Goal: Transaction & Acquisition: Book appointment/travel/reservation

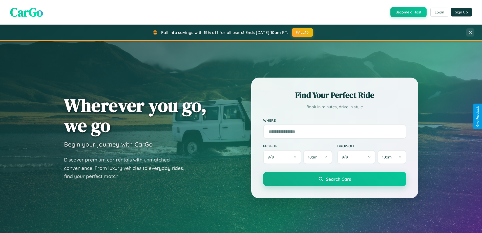
scroll to position [348, 0]
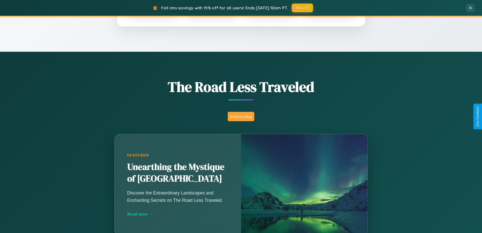
click at [241, 116] on button "Explore Blog" at bounding box center [241, 116] width 27 height 9
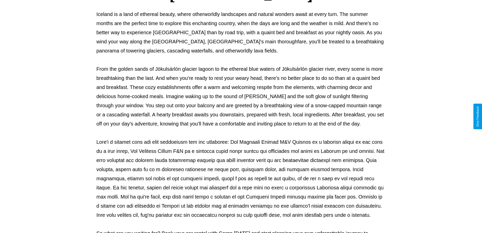
scroll to position [164, 0]
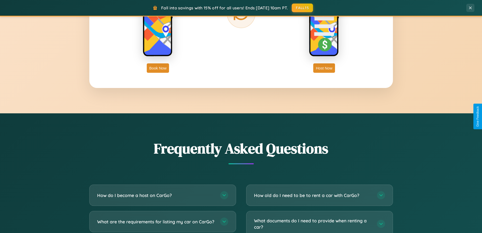
scroll to position [974, 0]
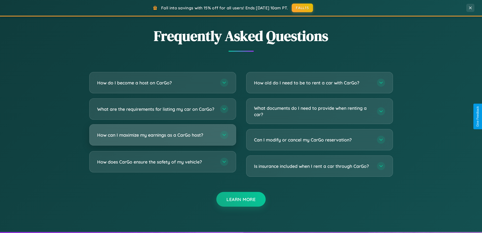
click at [163, 138] on h3 "How can I maximize my earnings as a CarGo host?" at bounding box center [156, 135] width 118 height 6
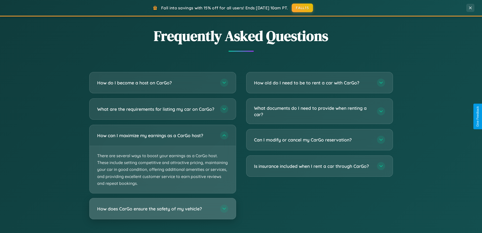
click at [163, 212] on h3 "How does CarGo ensure the safety of my vehicle?" at bounding box center [156, 208] width 118 height 6
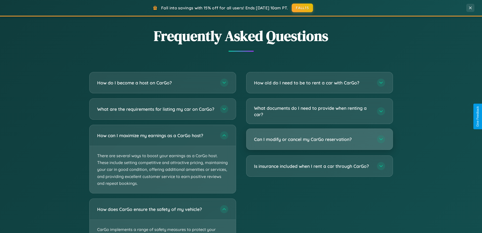
click at [319, 139] on h3 "Can I modify or cancel my CarGo reservation?" at bounding box center [313, 139] width 118 height 6
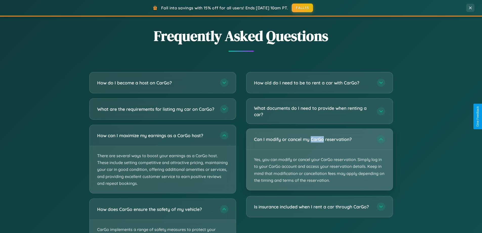
scroll to position [15, 0]
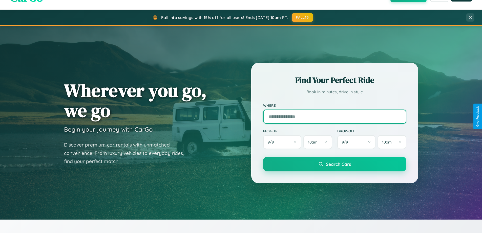
click at [335, 116] on input "text" at bounding box center [334, 116] width 143 height 14
type input "******"
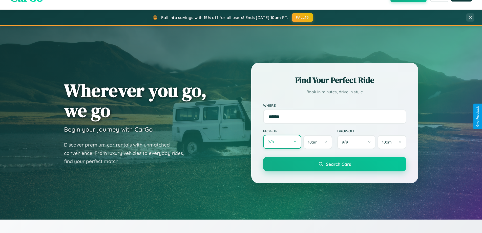
click at [282, 142] on button "9 / 8" at bounding box center [282, 142] width 38 height 14
select select "*"
select select "****"
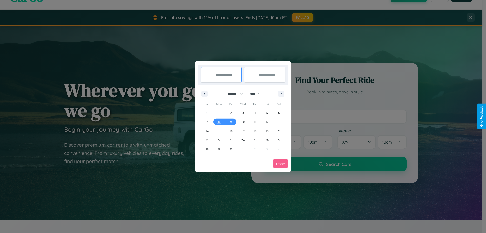
drag, startPoint x: 233, startPoint y: 93, endPoint x: 243, endPoint y: 102, distance: 13.0
click at [233, 93] on select "******* ******** ***** ***** *** **** **** ****** ********* ******* ******** **…" at bounding box center [235, 93] width 22 height 8
select select "*"
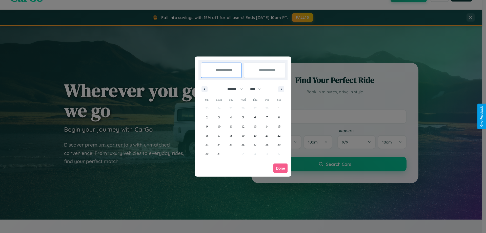
drag, startPoint x: 258, startPoint y: 89, endPoint x: 243, endPoint y: 102, distance: 19.4
click at [258, 89] on select "**** **** **** **** **** **** **** **** **** **** **** **** **** **** **** ****…" at bounding box center [255, 89] width 15 height 8
select select "****"
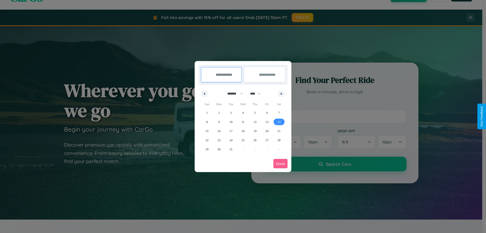
click at [279, 122] on span "14" at bounding box center [278, 121] width 3 height 9
type input "**********"
click at [207, 140] on span "22" at bounding box center [207, 139] width 3 height 9
type input "**********"
click at [280, 163] on button "Done" at bounding box center [280, 163] width 14 height 9
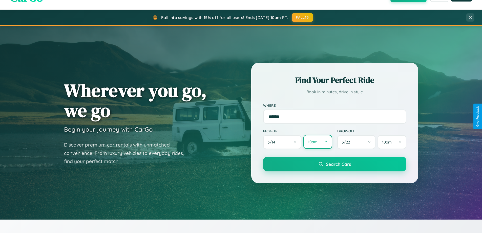
click at [318, 142] on button "10am" at bounding box center [318, 142] width 29 height 14
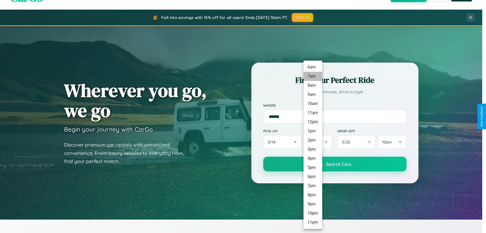
click at [313, 76] on li "7am" at bounding box center [313, 76] width 19 height 9
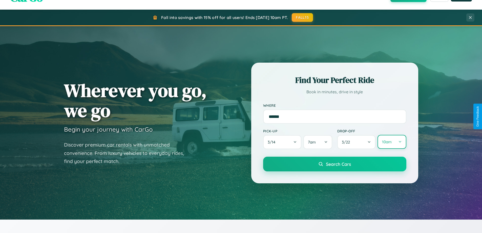
click at [392, 142] on button "10am" at bounding box center [392, 142] width 29 height 14
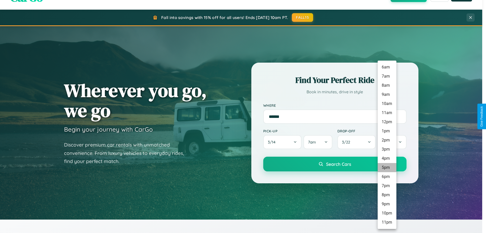
click at [387, 167] on li "5pm" at bounding box center [387, 167] width 19 height 9
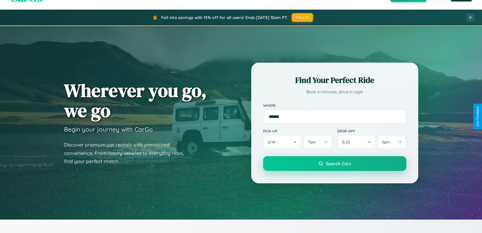
click at [335, 163] on span "Search Cars" at bounding box center [338, 163] width 25 height 6
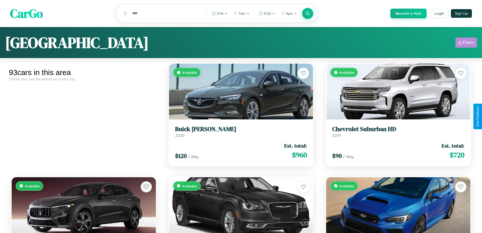
click at [466, 43] on div "Filters" at bounding box center [469, 42] width 12 height 5
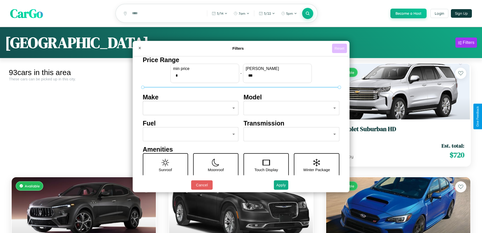
click at [340, 48] on button "Reset" at bounding box center [339, 48] width 15 height 9
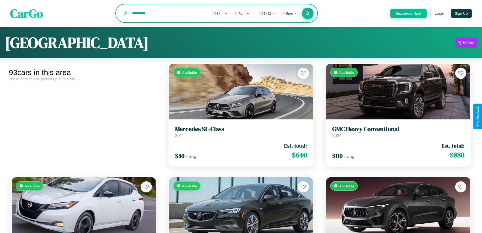
type input "*********"
click at [308, 14] on icon at bounding box center [308, 13] width 5 height 5
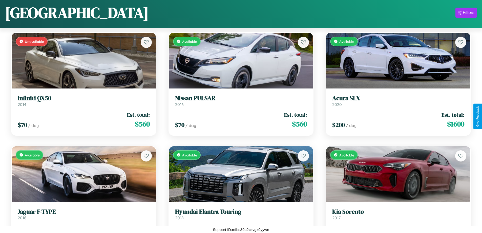
scroll to position [978, 0]
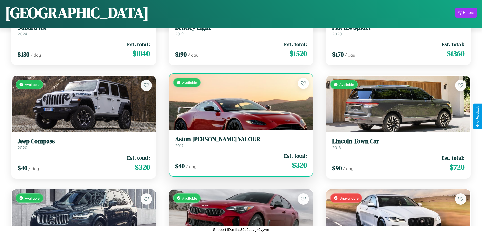
click at [239, 102] on div "Available" at bounding box center [241, 102] width 144 height 56
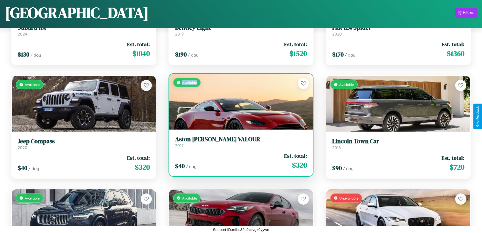
click at [239, 102] on div "Available" at bounding box center [241, 102] width 144 height 56
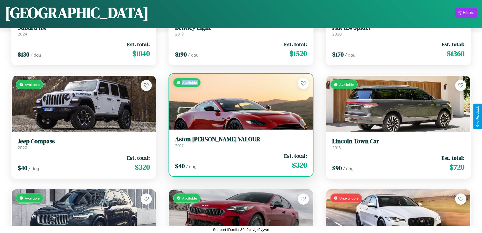
click at [239, 102] on div "Available" at bounding box center [241, 102] width 144 height 56
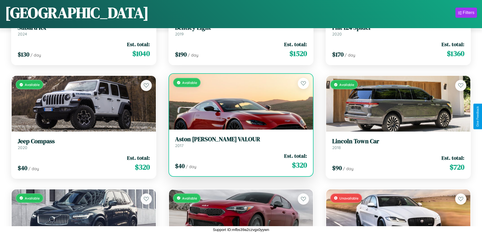
click at [239, 102] on div "Available" at bounding box center [241, 102] width 144 height 56
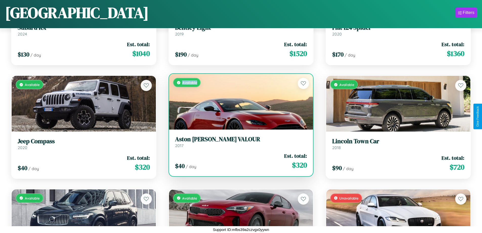
click at [239, 102] on div "Available" at bounding box center [241, 102] width 144 height 56
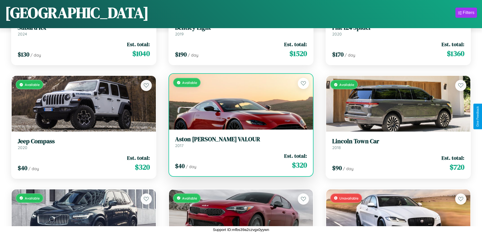
click at [239, 142] on h3 "Aston [PERSON_NAME] VALOUR" at bounding box center [241, 138] width 132 height 7
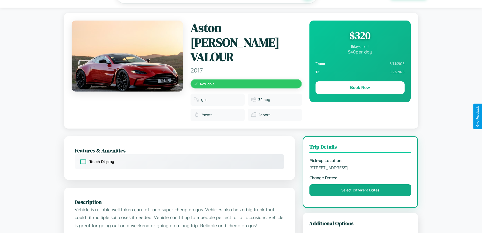
scroll to position [56, 0]
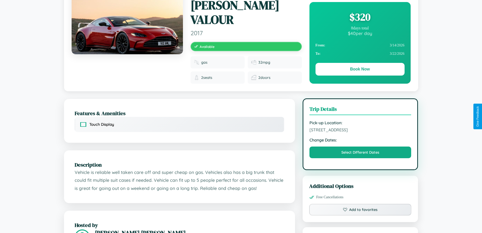
click at [360, 127] on span "8156 Union Street Bangalore Karnataka 12435 India" at bounding box center [361, 129] width 102 height 5
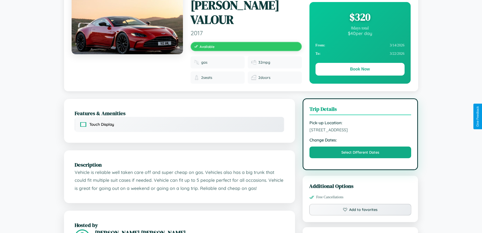
click at [360, 127] on span "8156 Union Street Bangalore Karnataka 12435 India" at bounding box center [361, 129] width 102 height 5
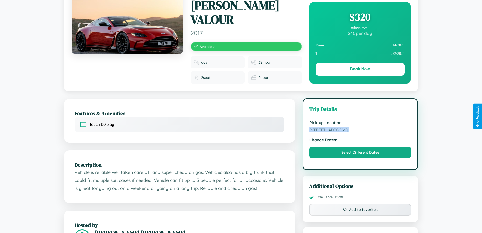
click at [360, 127] on span "8156 Union Street Bangalore Karnataka 12435 India" at bounding box center [361, 129] width 102 height 5
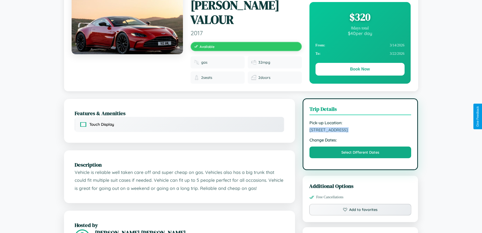
click at [360, 127] on span "8156 Union Street Bangalore Karnataka 12435 India" at bounding box center [361, 129] width 102 height 5
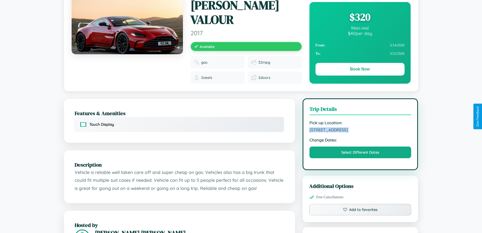
click at [360, 127] on span "8156 Union Street Bangalore Karnataka 12435 India" at bounding box center [361, 129] width 102 height 5
